Goal: Task Accomplishment & Management: Complete application form

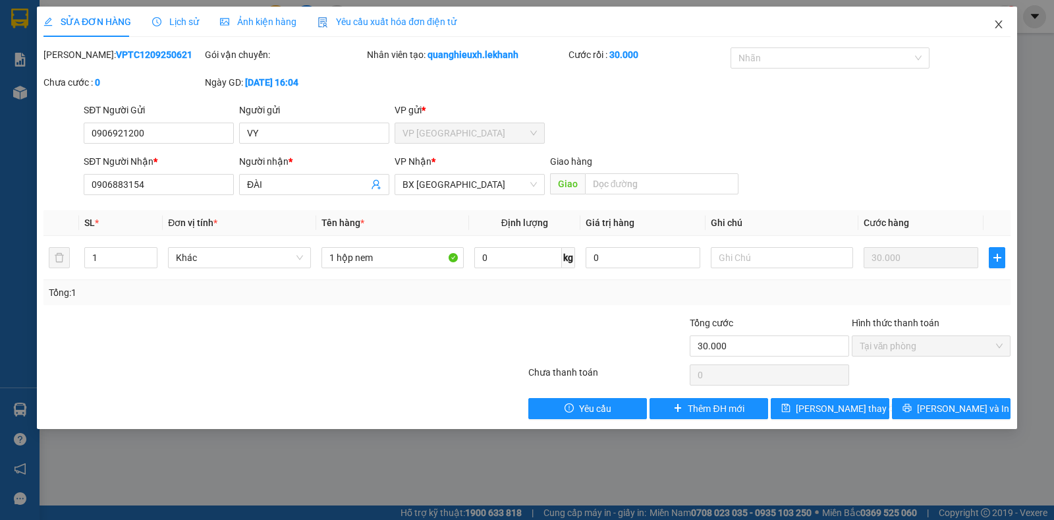
click at [994, 26] on icon "close" at bounding box center [998, 24] width 11 height 11
click at [998, 27] on div "tanchau.lekhanh 1" at bounding box center [955, 16] width 122 height 23
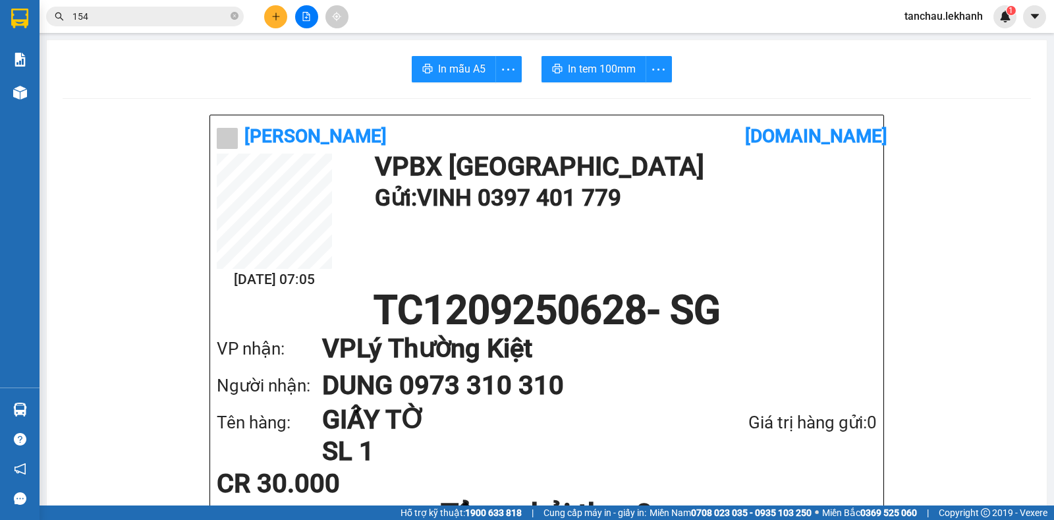
click at [274, 19] on icon "plus" at bounding box center [275, 16] width 9 height 9
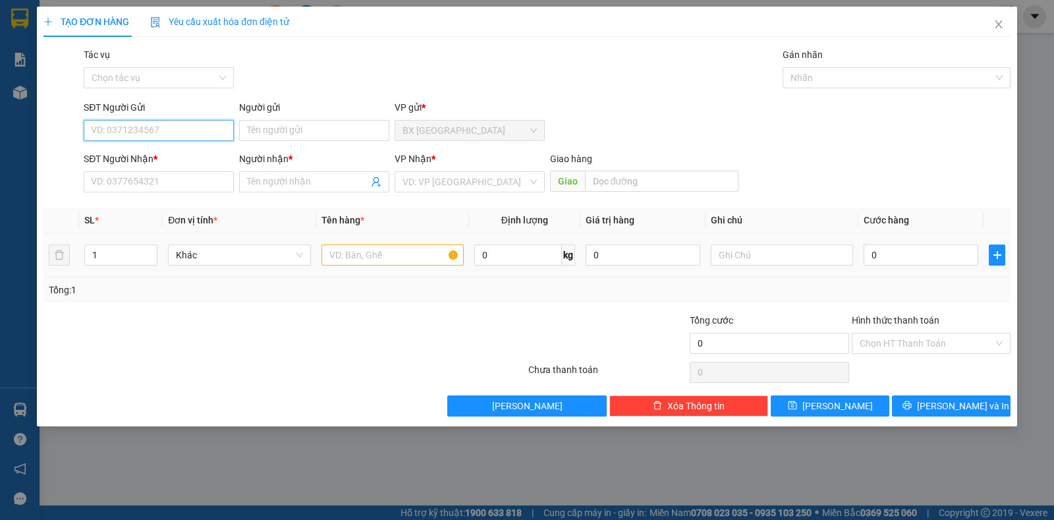
click at [173, 126] on input "SĐT Người Gửi" at bounding box center [159, 130] width 150 height 21
type input "0984268628"
click at [111, 159] on div "0984268628 - TÙNG" at bounding box center [159, 156] width 134 height 14
type input "TÙNG"
type input "0966248407"
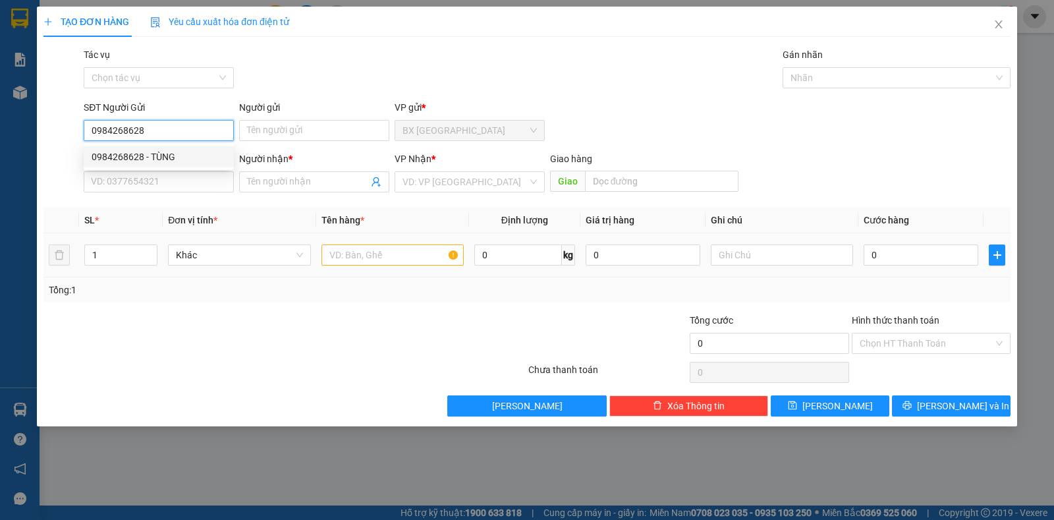
type input "TUẤN"
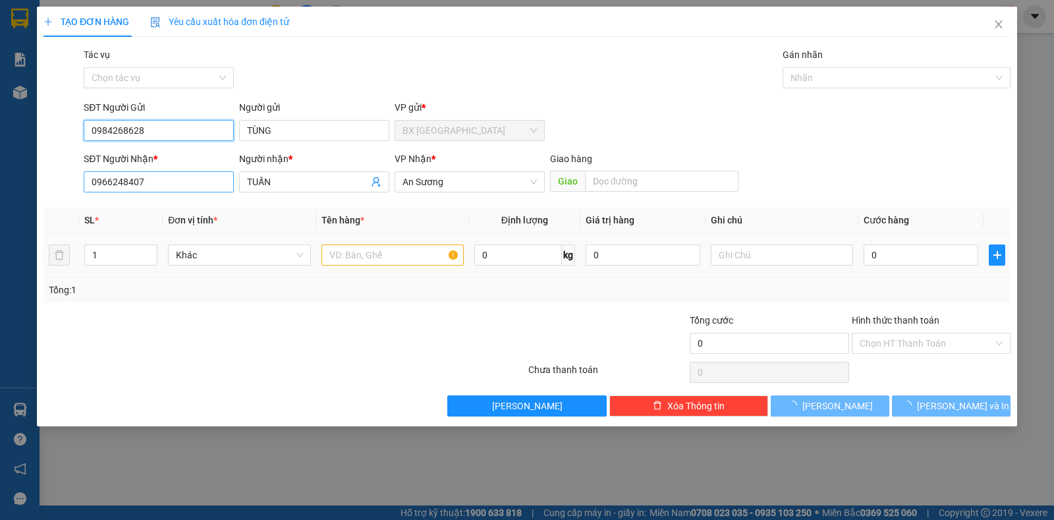
type input "50.000"
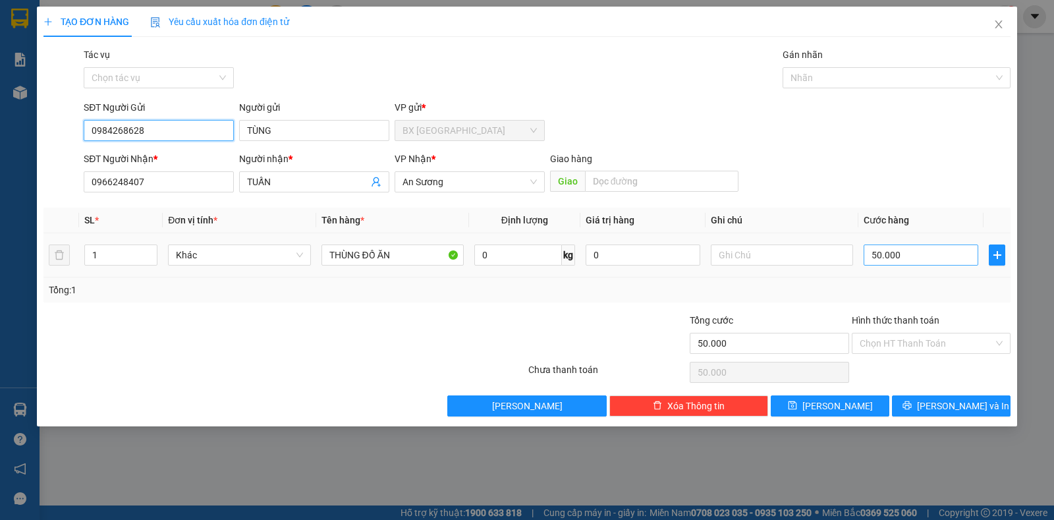
type input "0984268628"
click at [903, 264] on input "50.000" at bounding box center [920, 254] width 115 height 21
type input "4"
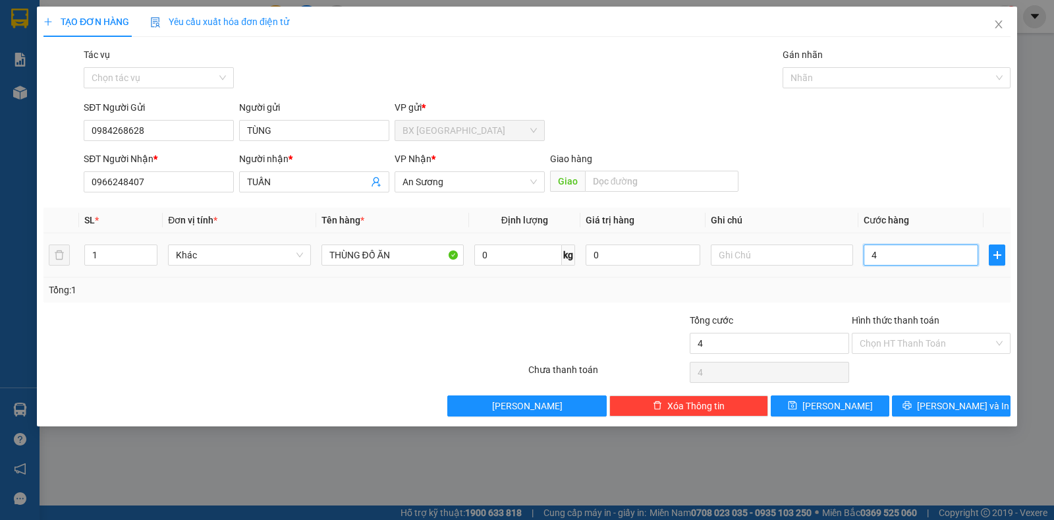
type input "40"
type input "400"
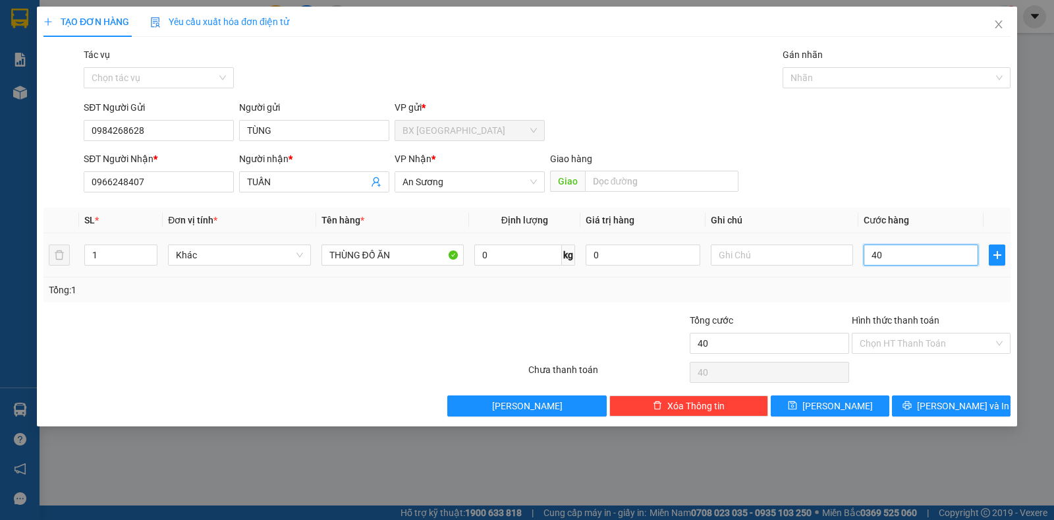
type input "400"
type input "4.000"
type input "40.000"
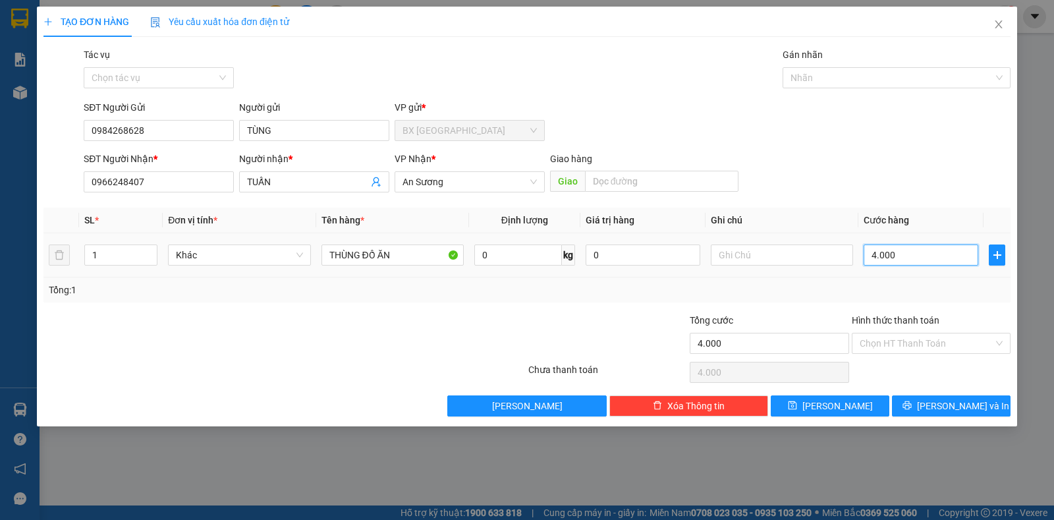
type input "40.000"
click at [903, 338] on input "Hình thức thanh toán" at bounding box center [926, 343] width 134 height 20
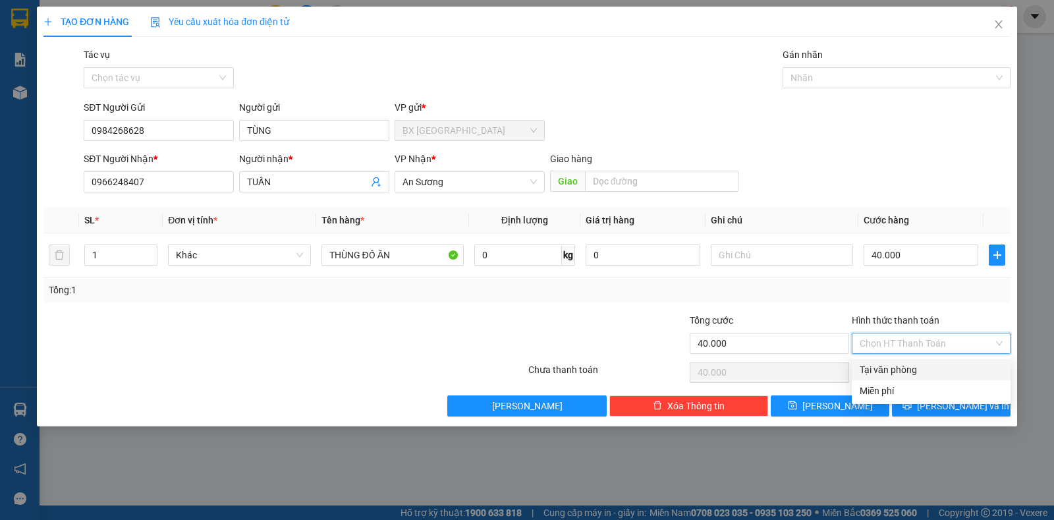
click at [894, 369] on div "Tại văn phòng" at bounding box center [930, 369] width 143 height 14
type input "0"
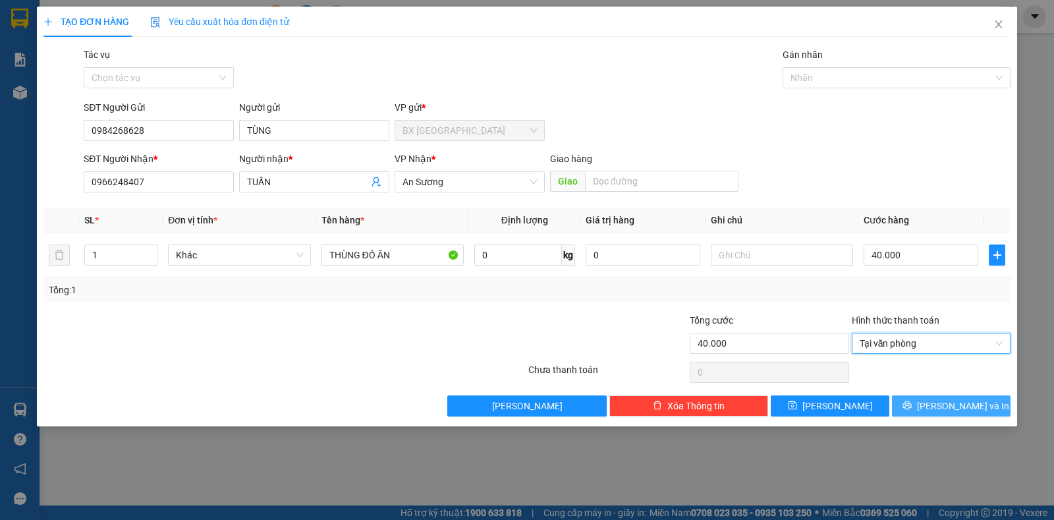
click at [911, 406] on icon "printer" at bounding box center [906, 404] width 9 height 9
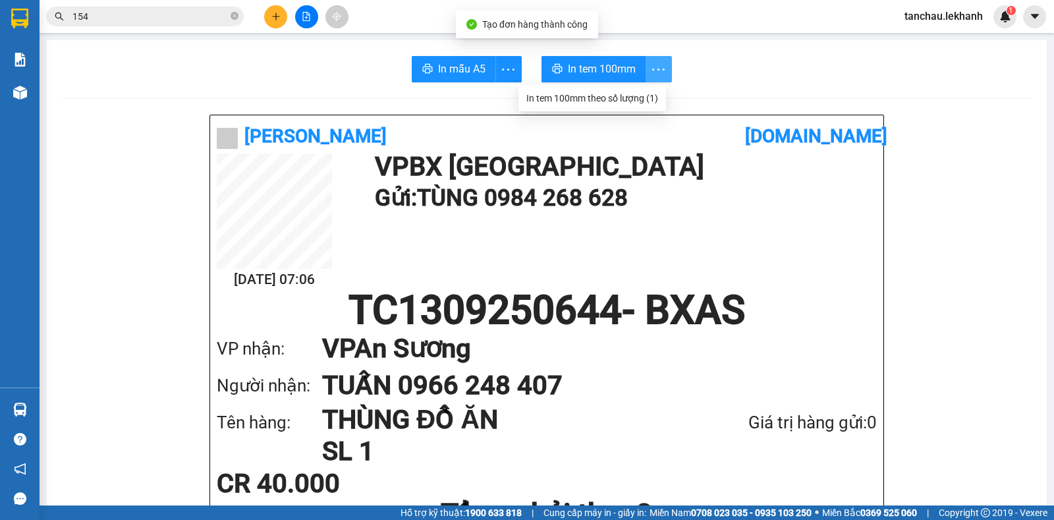
click at [650, 65] on icon "more" at bounding box center [658, 69] width 16 height 16
click at [635, 99] on div "In tem 100mm theo số lượng (1)" at bounding box center [592, 98] width 132 height 14
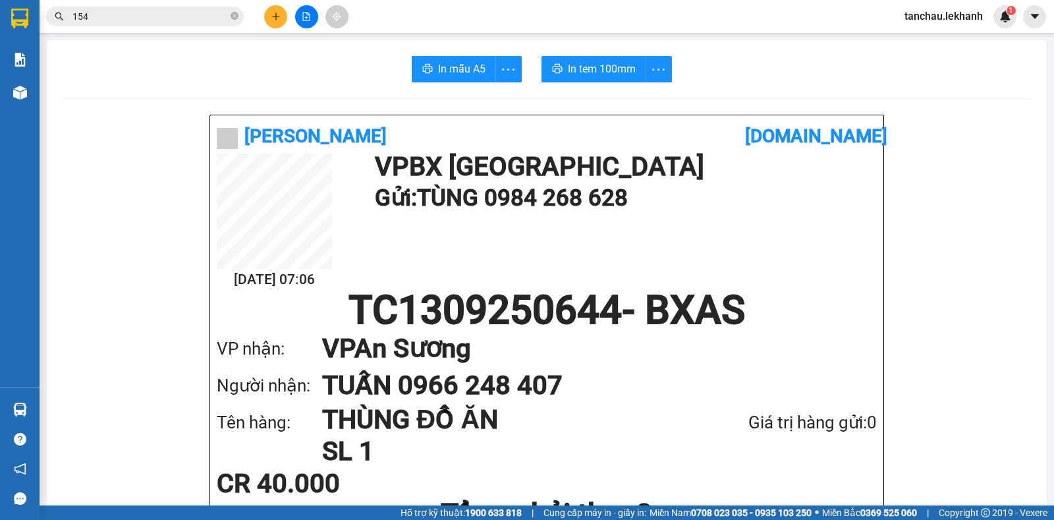
click at [284, 17] on button at bounding box center [275, 16] width 23 height 23
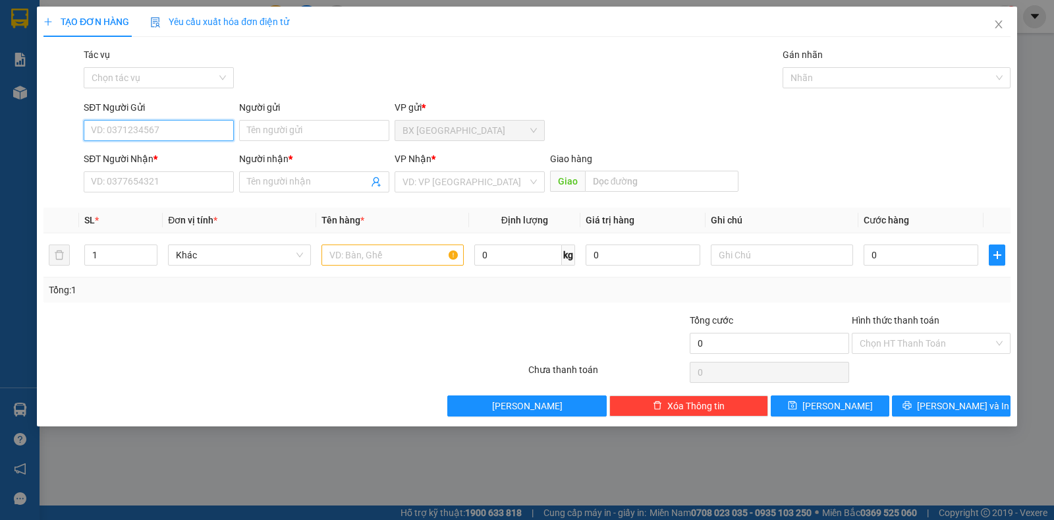
click at [142, 131] on input "SĐT Người Gửi" at bounding box center [159, 130] width 150 height 21
type input "3"
click at [146, 131] on input "SĐT Người Gửi" at bounding box center [159, 130] width 150 height 21
click at [142, 156] on div "0392546767 - CHÚ VUI" at bounding box center [159, 156] width 134 height 14
type input "0392546767"
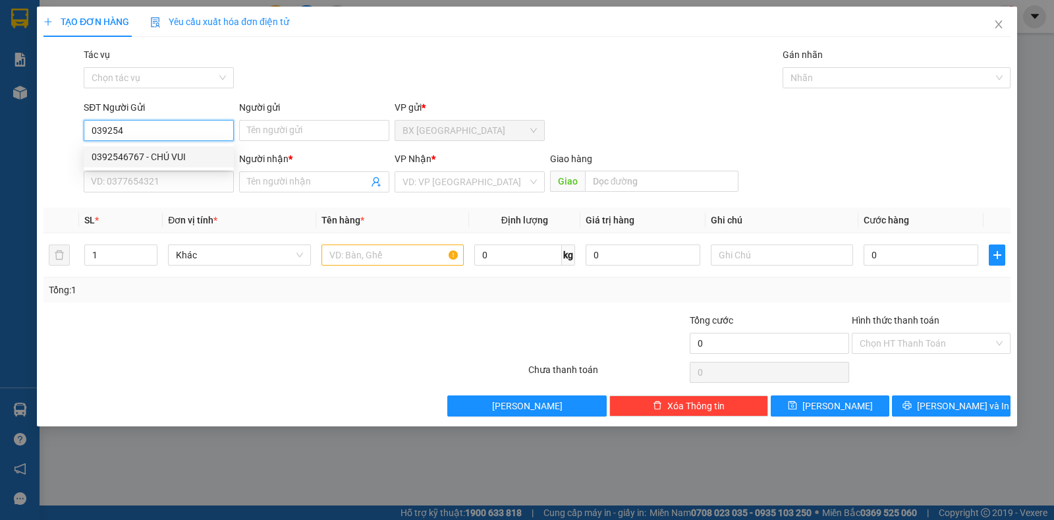
type input "CHÚ VUI"
type input "0937366015"
type input "THÔNG"
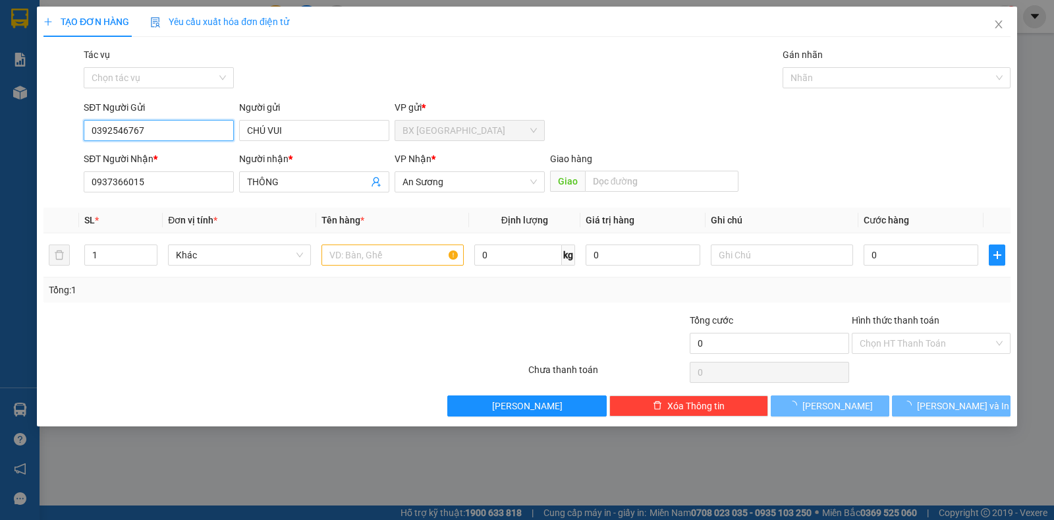
type input "40.000"
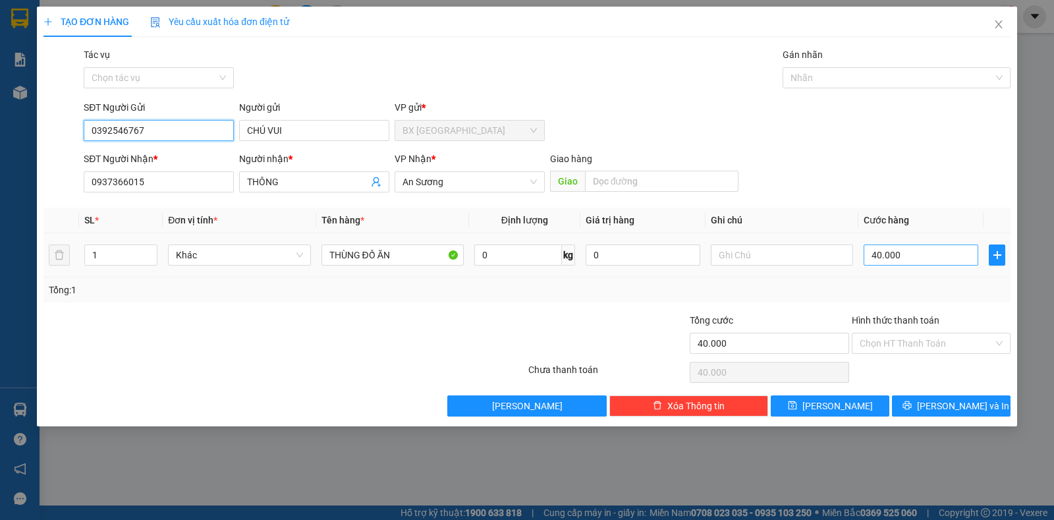
type input "0392546767"
click at [936, 257] on input "40.000" at bounding box center [920, 254] width 115 height 21
type input "3"
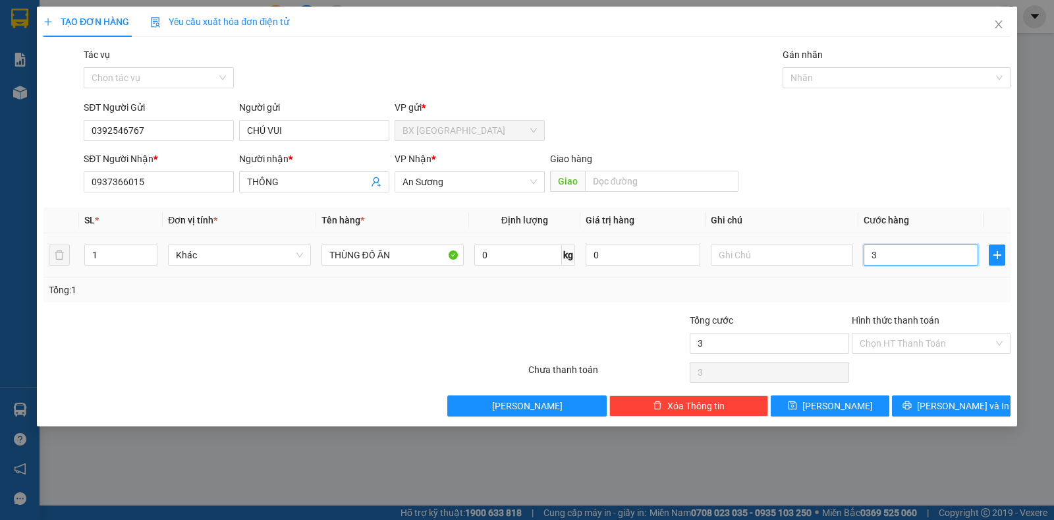
type input "30"
type input "300"
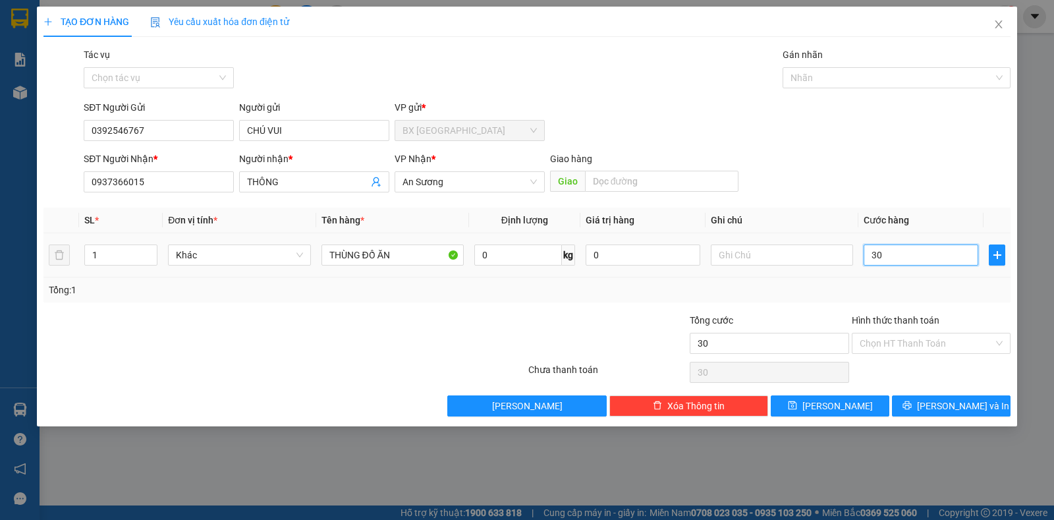
type input "300"
type input "3.000"
type input "30.000"
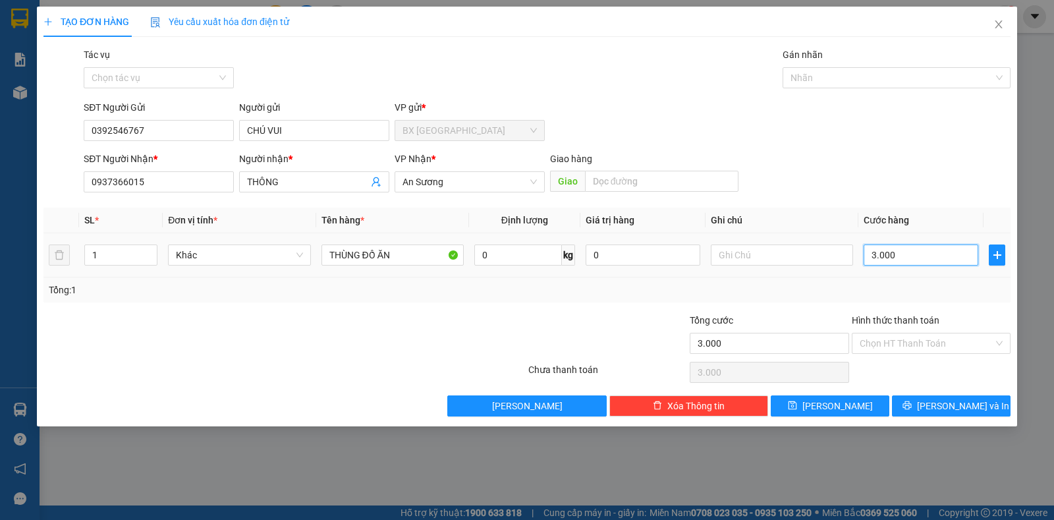
type input "30.000"
click at [888, 341] on input "Hình thức thanh toán" at bounding box center [926, 343] width 134 height 20
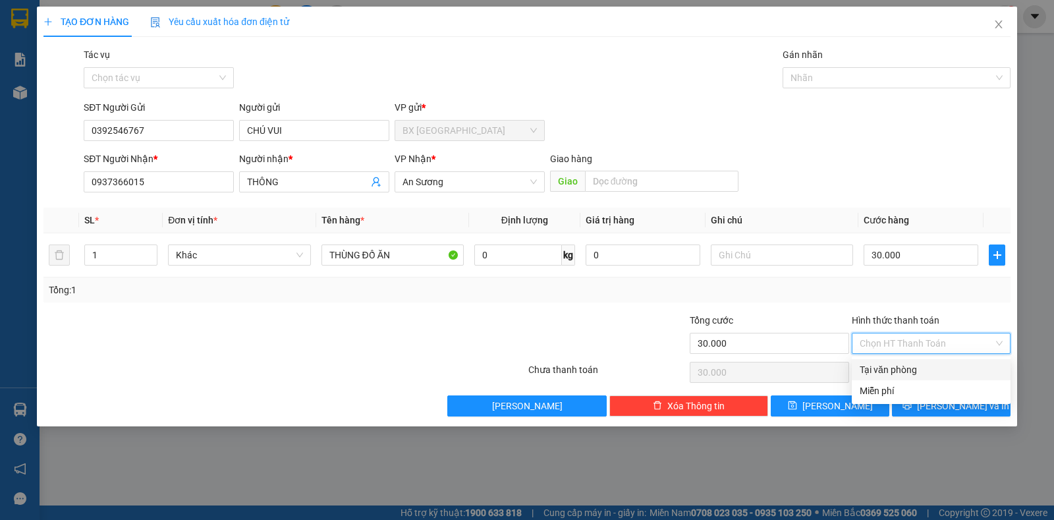
click at [884, 373] on div "Tại văn phòng" at bounding box center [930, 369] width 143 height 14
type input "0"
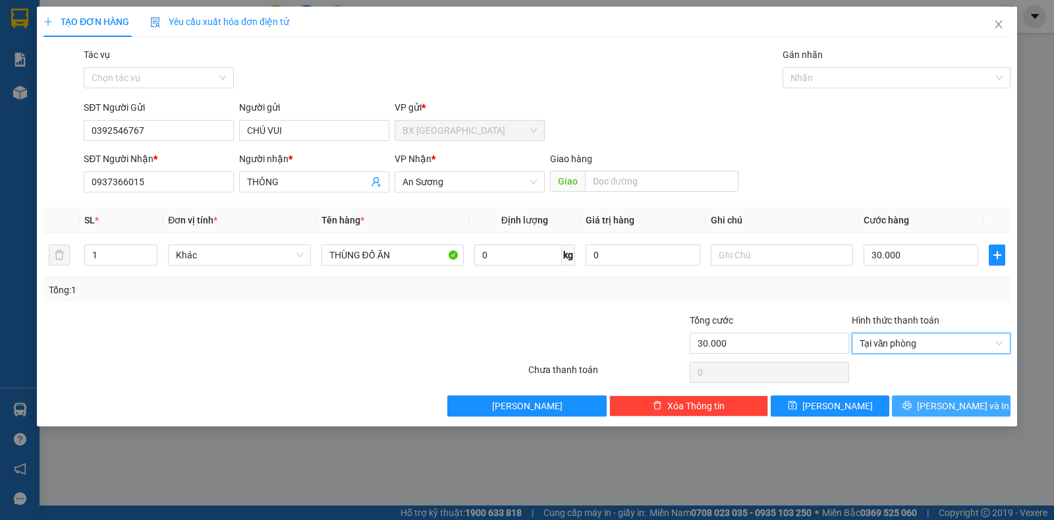
click at [939, 400] on button "[PERSON_NAME] và In" at bounding box center [951, 405] width 119 height 21
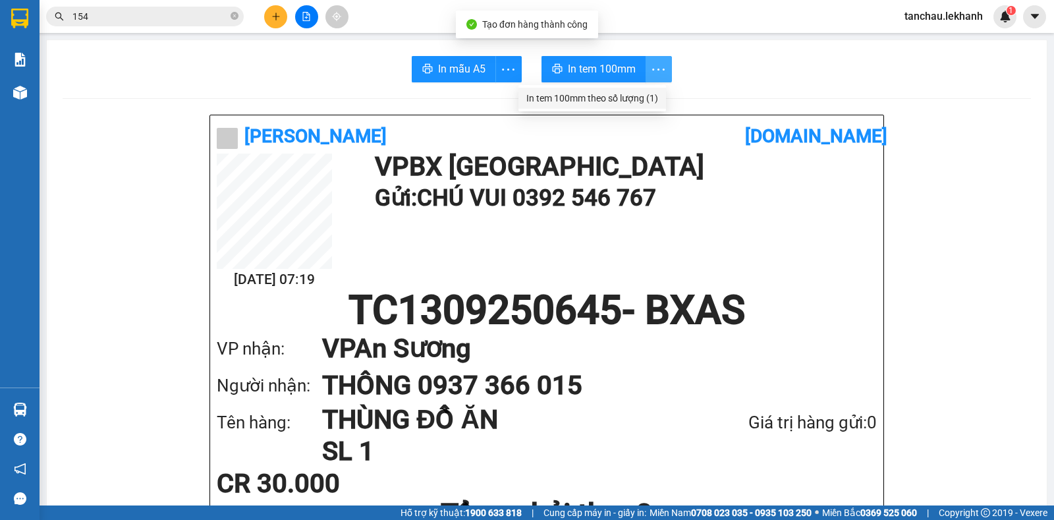
drag, startPoint x: 658, startPoint y: 67, endPoint x: 643, endPoint y: 94, distance: 31.3
click at [658, 68] on icon "more" at bounding box center [658, 69] width 16 height 16
click at [631, 99] on div "In tem 100mm theo số lượng (1)" at bounding box center [592, 98] width 132 height 14
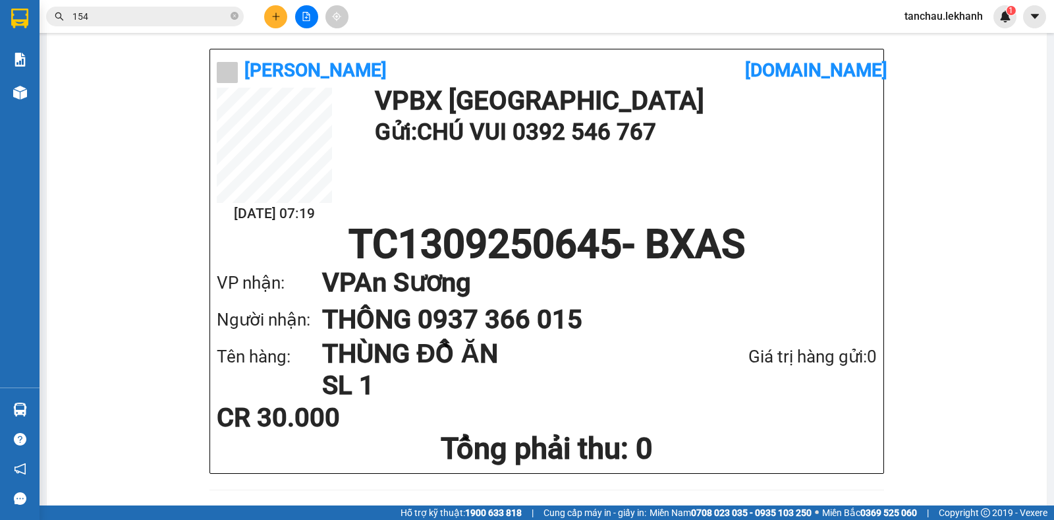
scroll to position [132, 0]
